Goal: Book appointment/travel/reservation

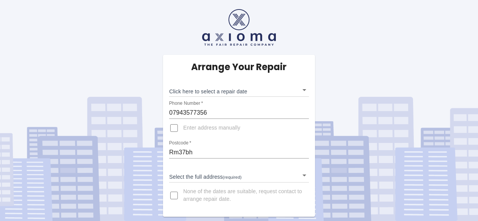
click at [195, 153] on input "Rm37bh" at bounding box center [239, 152] width 140 height 12
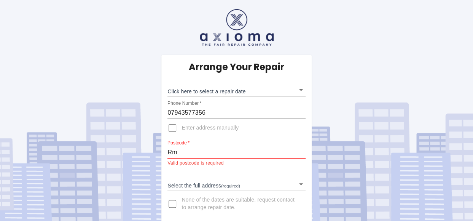
type input "R"
type input "RM"
click at [300, 90] on body "Arrange Your Repair Click here to select a repair date ​ Phone Number   * 07943…" at bounding box center [236, 112] width 473 height 225
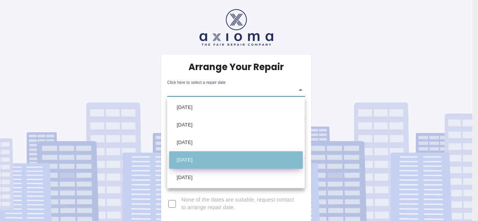
click at [202, 154] on li "[DATE]" at bounding box center [236, 159] width 134 height 17
type input "[DATE]T00:00:00.000Z"
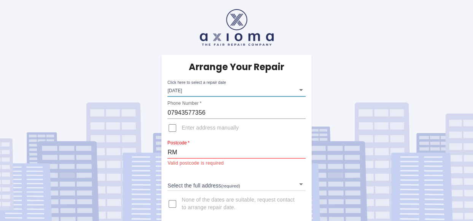
click at [179, 149] on input "RM" at bounding box center [236, 152] width 138 height 12
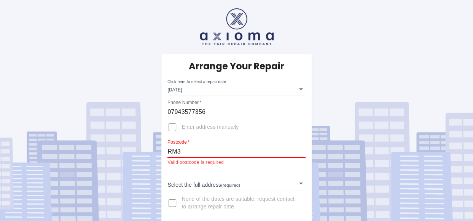
scroll to position [4, 0]
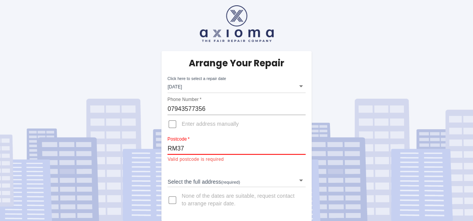
type input "RM37"
click at [372, 195] on div "Arrange Your Repair Click here to select a repair date [DATE] [DATE]T00:00:00.0…" at bounding box center [236, 108] width 484 height 225
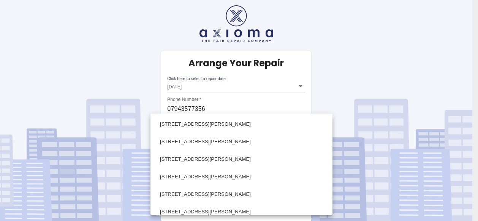
click at [301, 180] on body "Arrange Your Repair Click here to select a repair date [DATE] [DATE]T00:00:00.0…" at bounding box center [239, 108] width 478 height 225
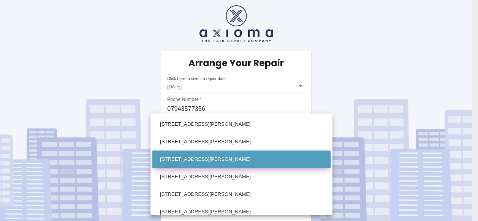
click at [158, 156] on li "[STREET_ADDRESS][PERSON_NAME]" at bounding box center [241, 158] width 178 height 17
type input "[STREET_ADDRESS][PERSON_NAME]"
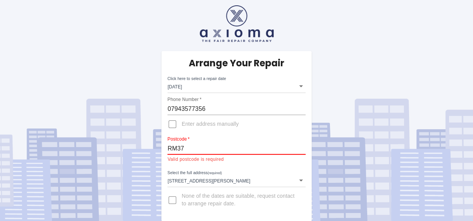
click at [189, 152] on input "RM37" at bounding box center [236, 148] width 138 height 12
type input "R"
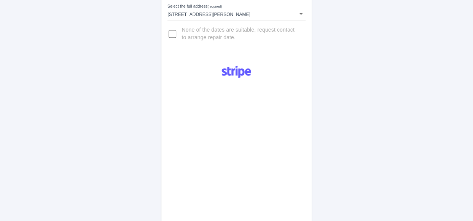
scroll to position [173, 0]
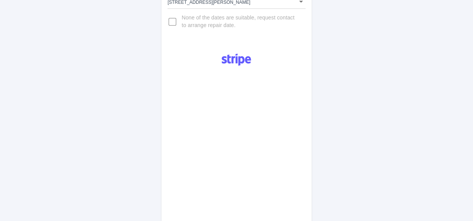
type input "RM37BH"
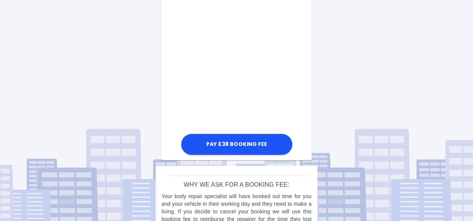
scroll to position [446, 0]
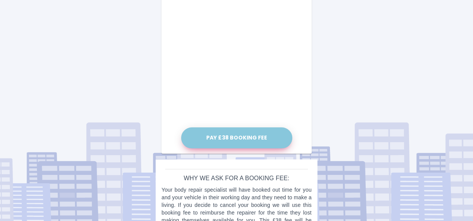
click at [232, 141] on button "Pay £38 Booking Fee" at bounding box center [236, 137] width 111 height 21
